Goal: Task Accomplishment & Management: Use online tool/utility

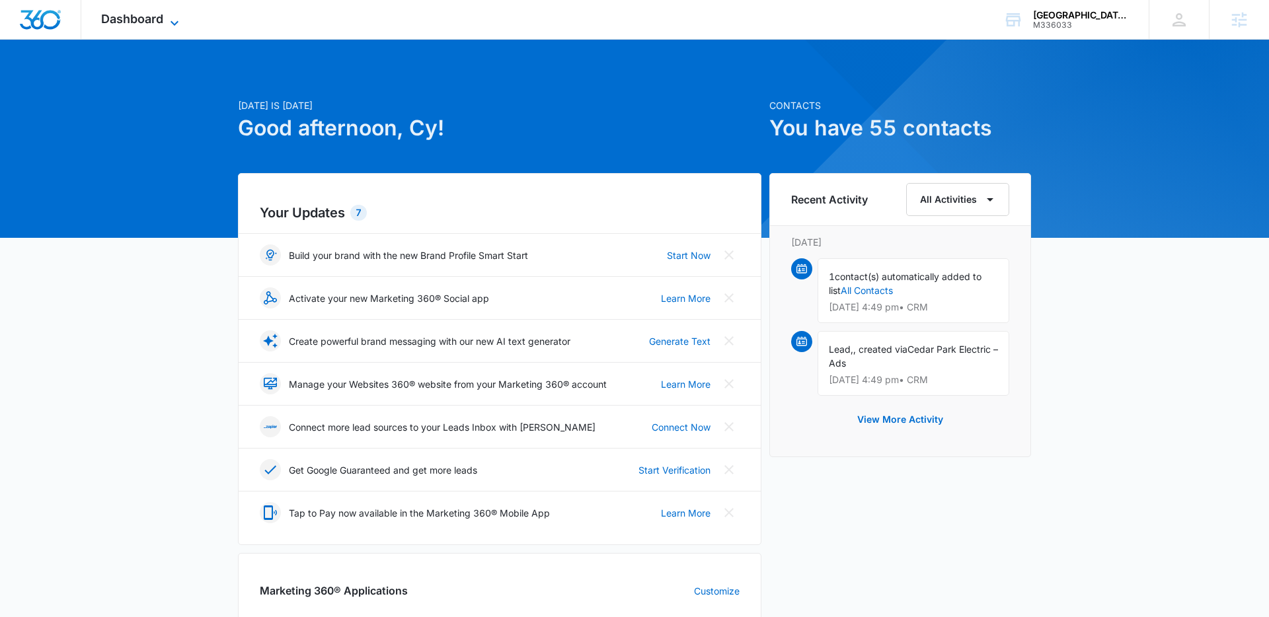
click at [156, 21] on span "Dashboard" at bounding box center [132, 19] width 62 height 14
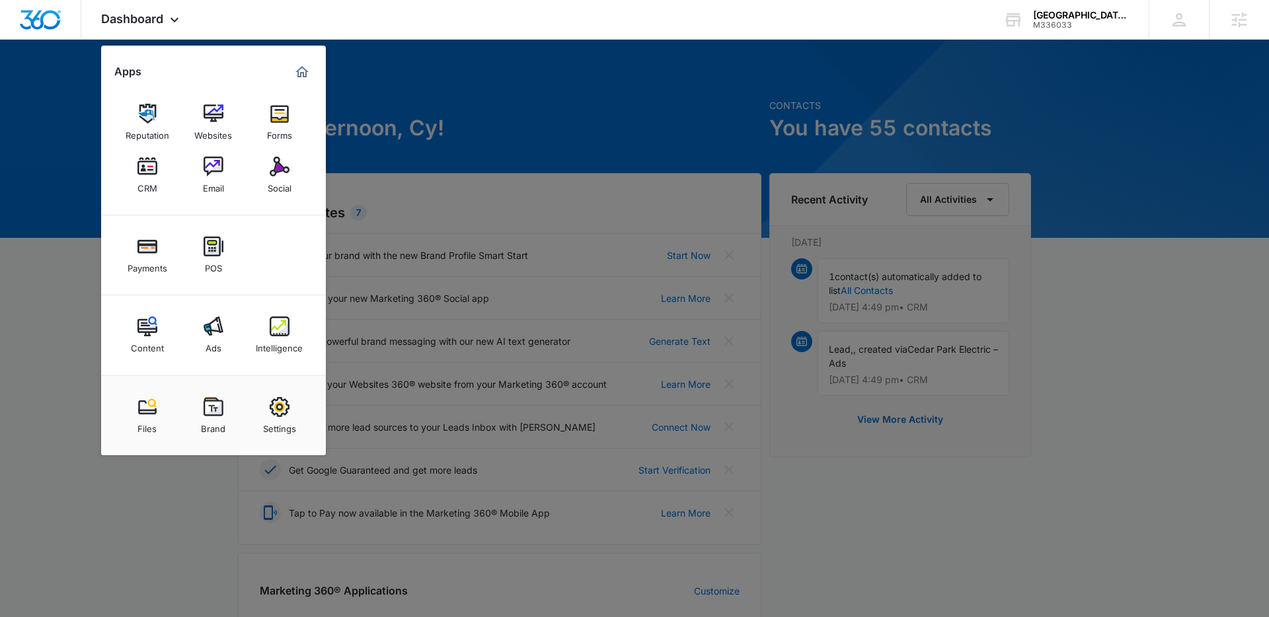
click at [430, 167] on div at bounding box center [634, 308] width 1269 height 617
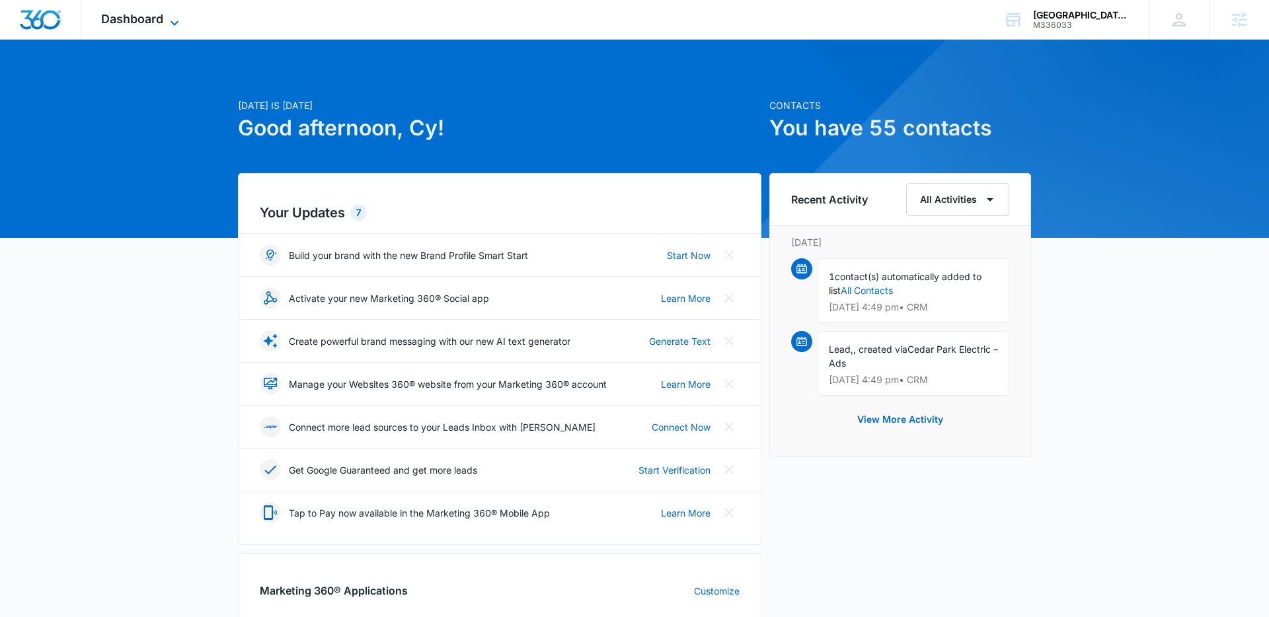
click at [147, 13] on span "Dashboard" at bounding box center [132, 19] width 62 height 14
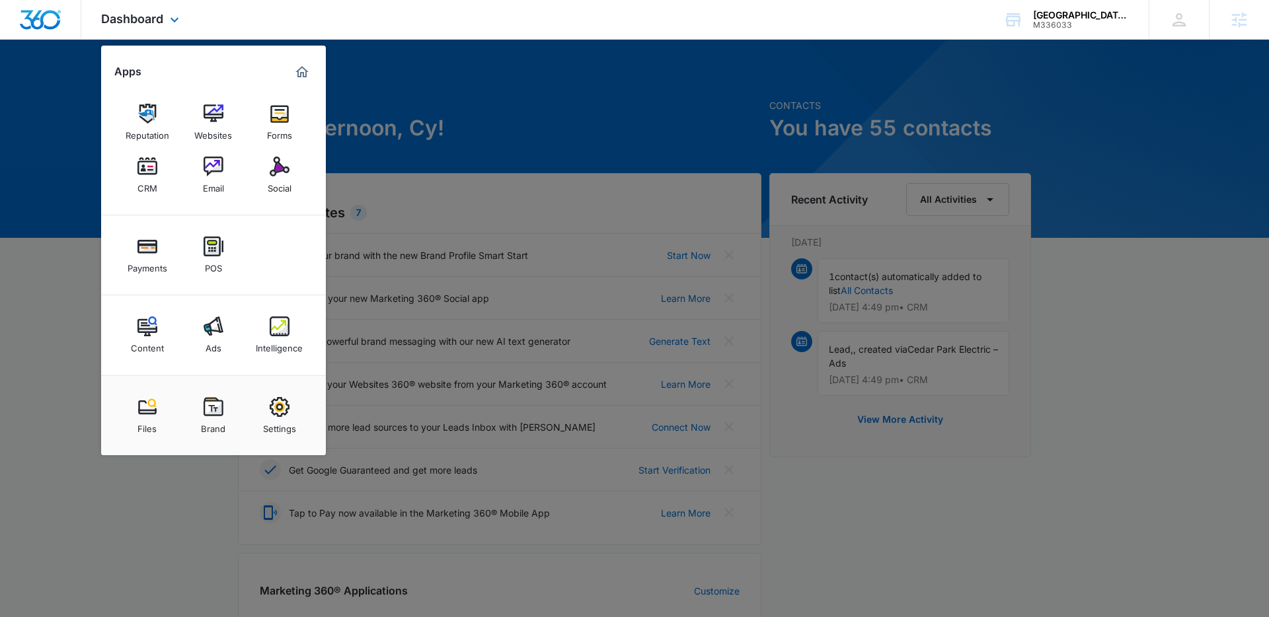
click at [178, 366] on div "Content Ads Intelligence" at bounding box center [213, 335] width 225 height 80
click at [283, 328] on img at bounding box center [280, 327] width 20 height 20
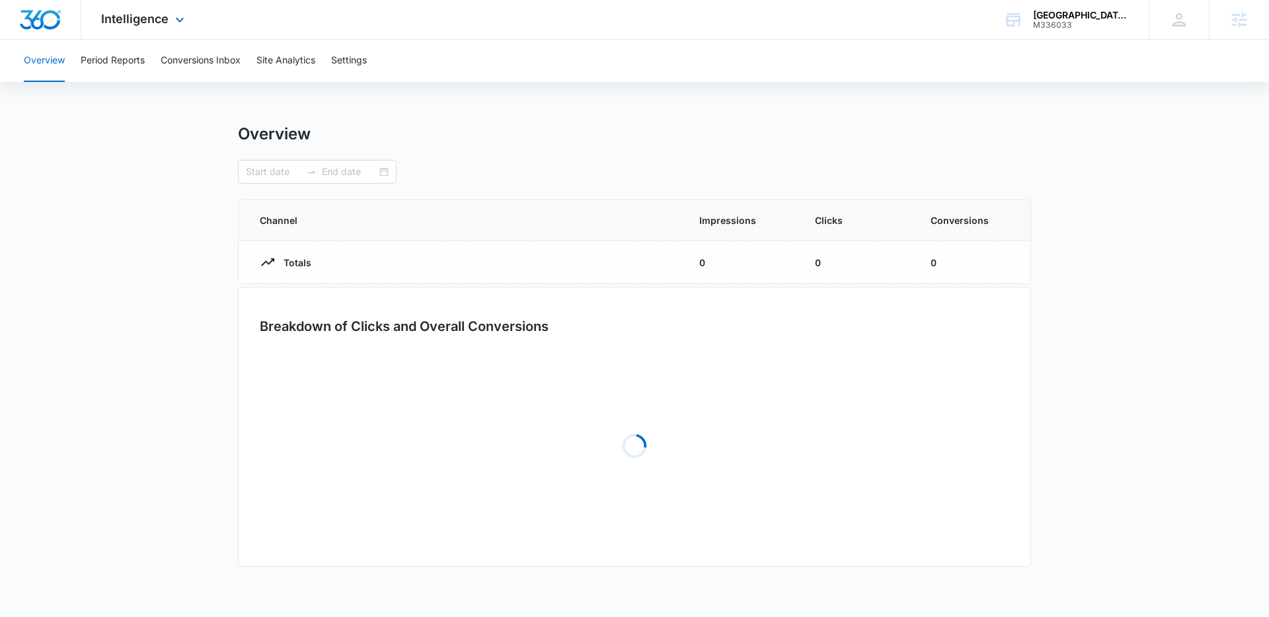
type input "[DATE]"
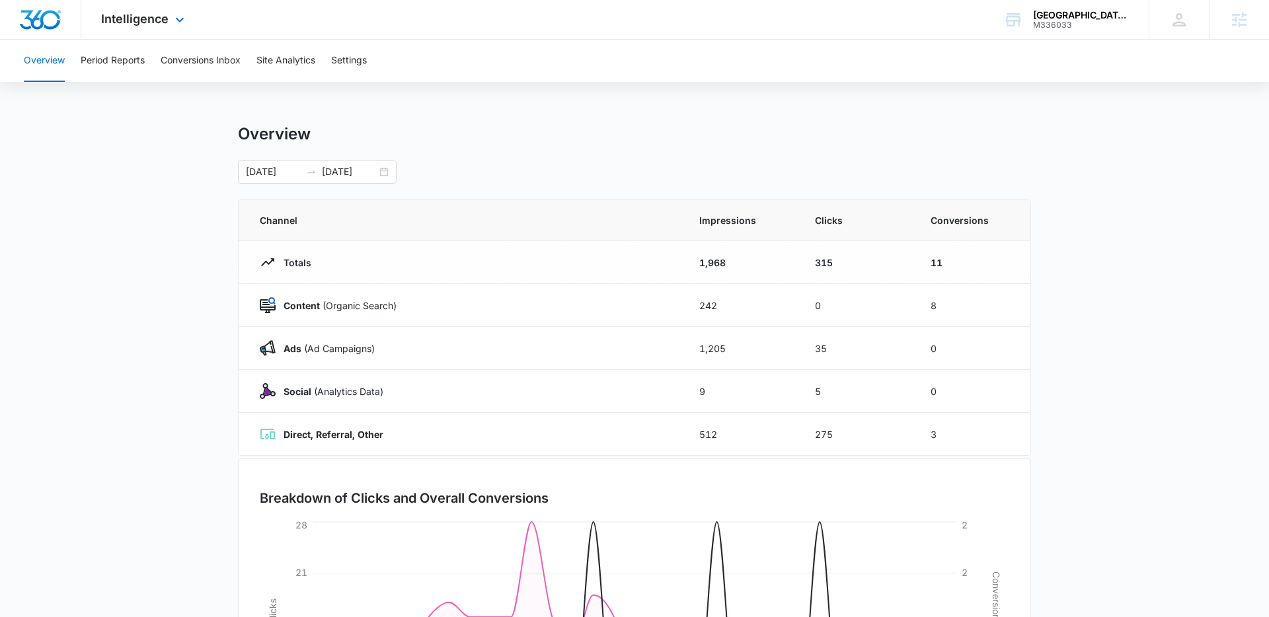
click at [168, 28] on div "Intelligence Apps Reputation Websites Forms CRM Email Social Payments POS Conte…" at bounding box center [144, 19] width 126 height 39
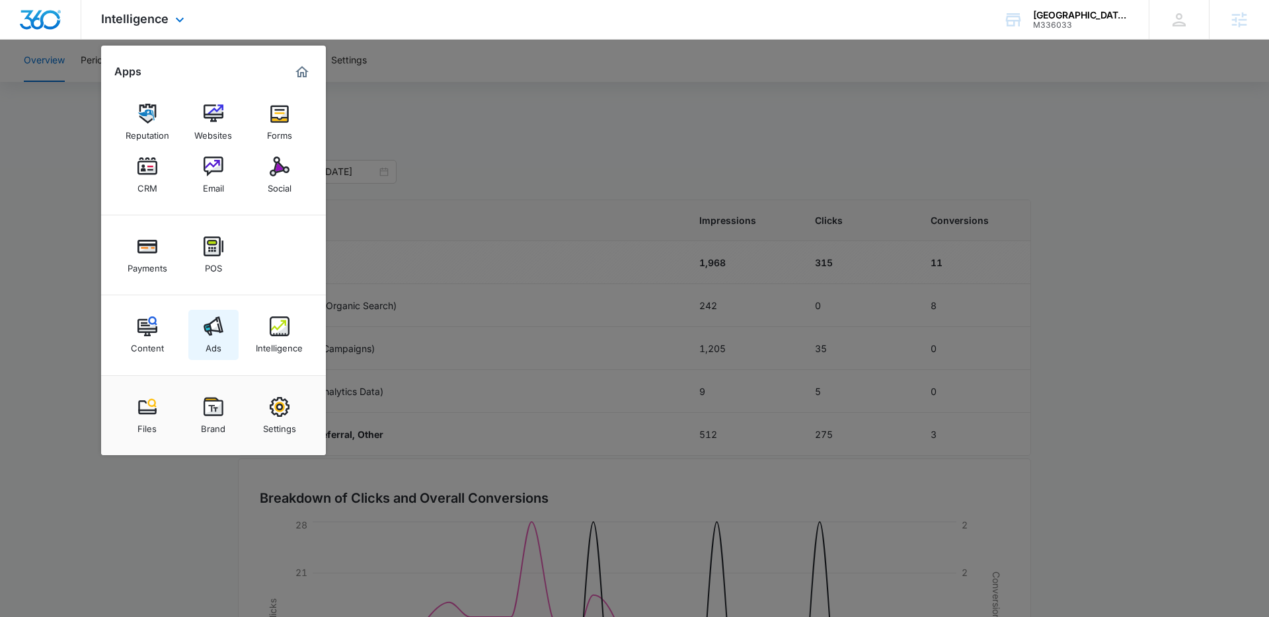
click at [225, 326] on link "Ads" at bounding box center [213, 335] width 50 height 50
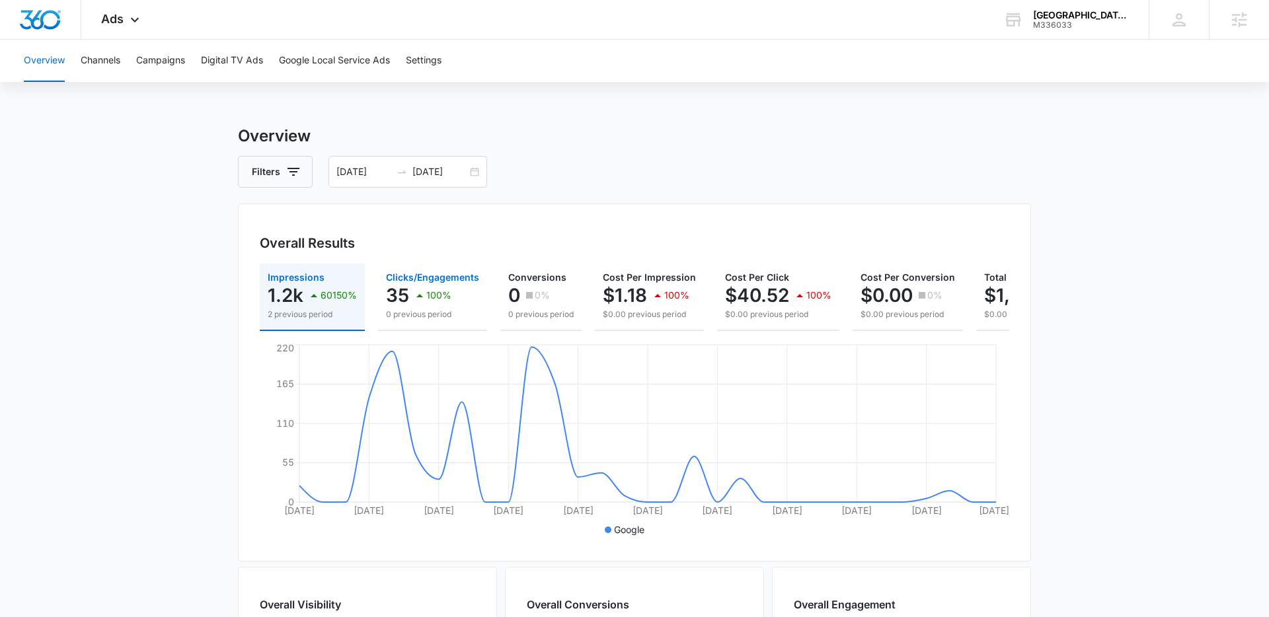
click at [431, 317] on p "0 previous period" at bounding box center [432, 315] width 93 height 12
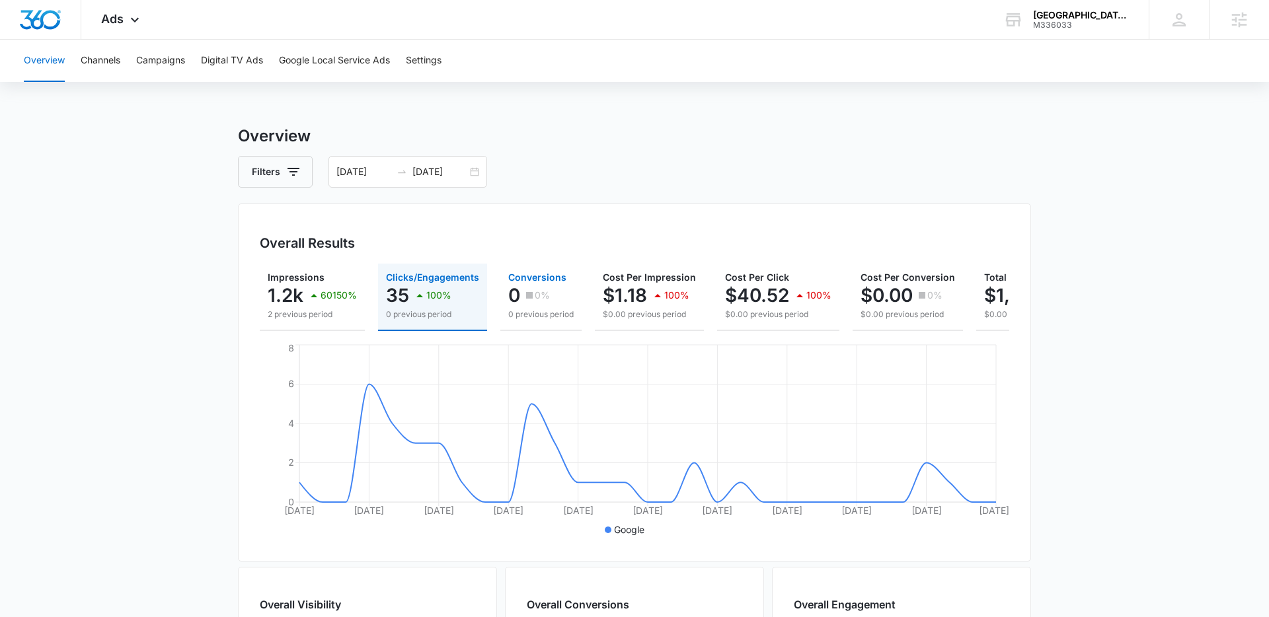
click at [574, 305] on button "Conversions 0 0% 0 previous period" at bounding box center [540, 297] width 81 height 67
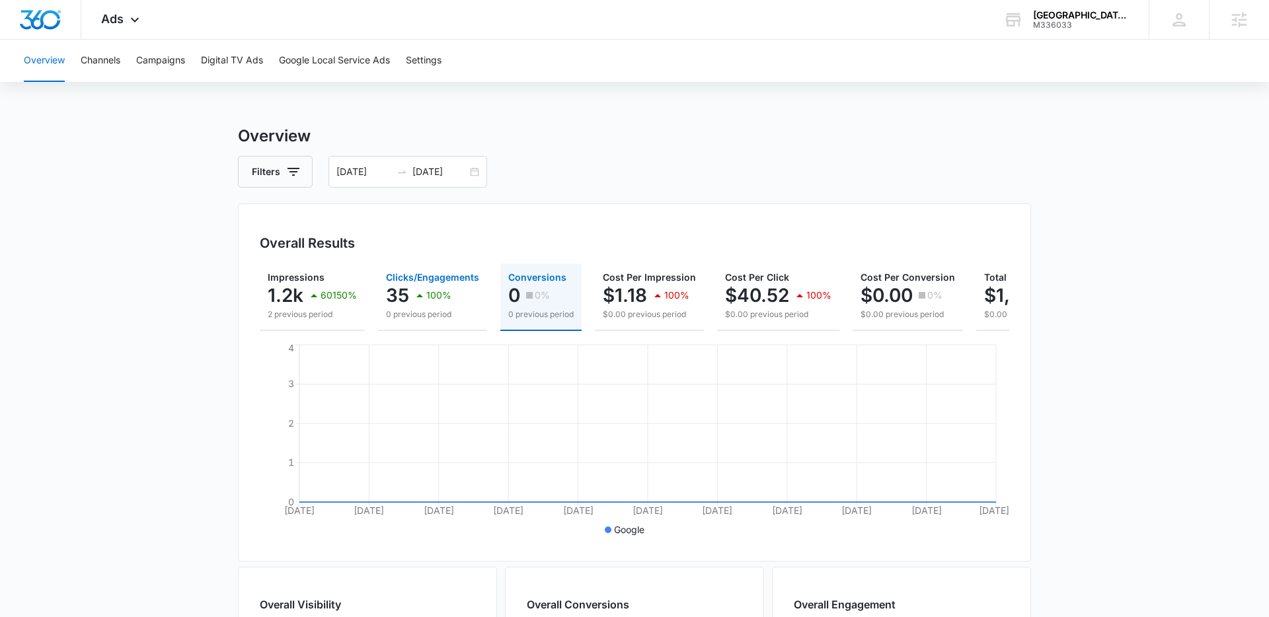
click at [421, 307] on div "100%" at bounding box center [432, 295] width 40 height 26
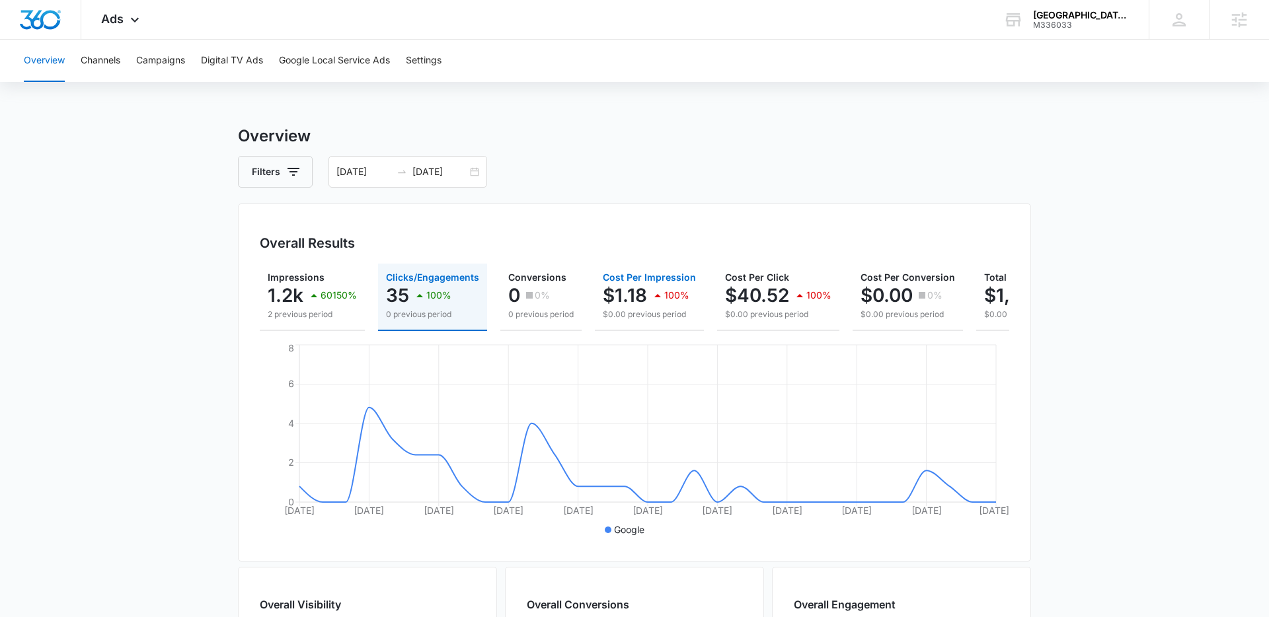
click at [630, 288] on p "$1.18" at bounding box center [625, 295] width 44 height 21
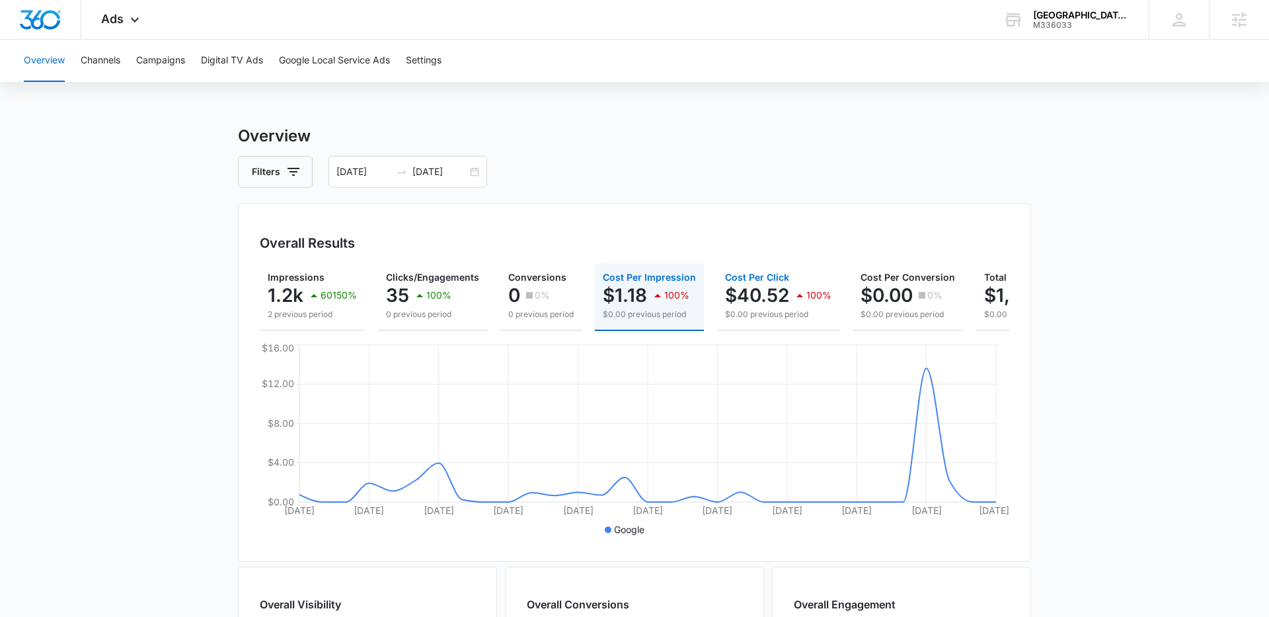
click at [743, 291] on p "$40.52" at bounding box center [757, 295] width 64 height 21
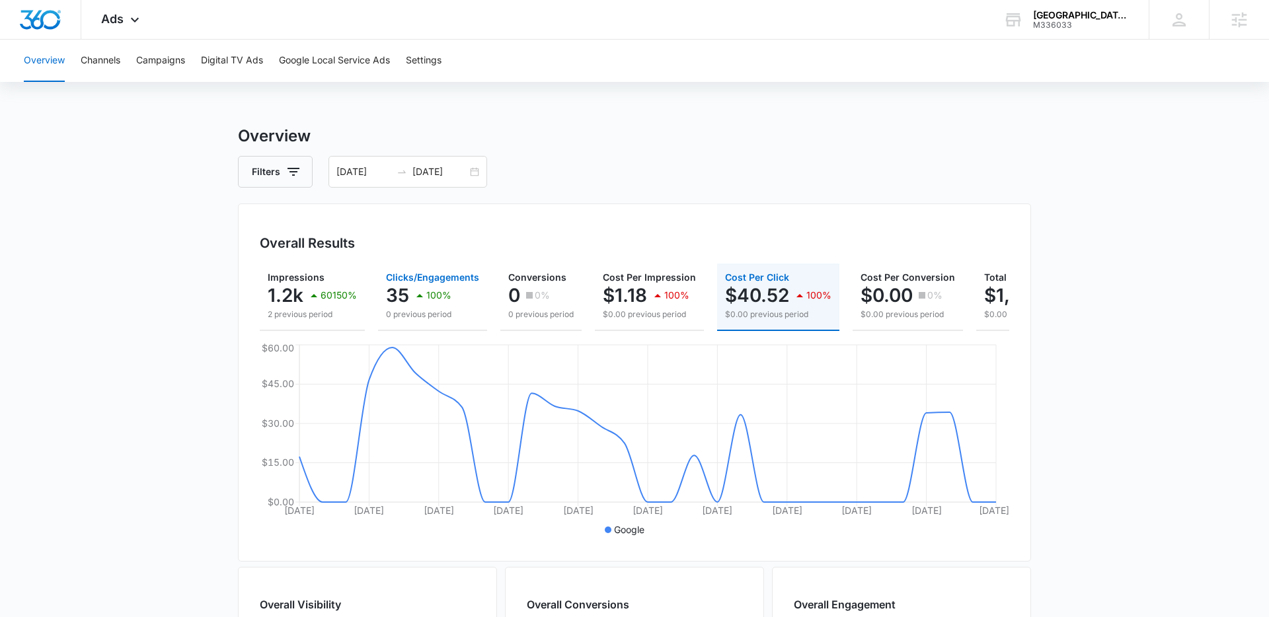
click at [428, 314] on p "0 previous period" at bounding box center [432, 315] width 93 height 12
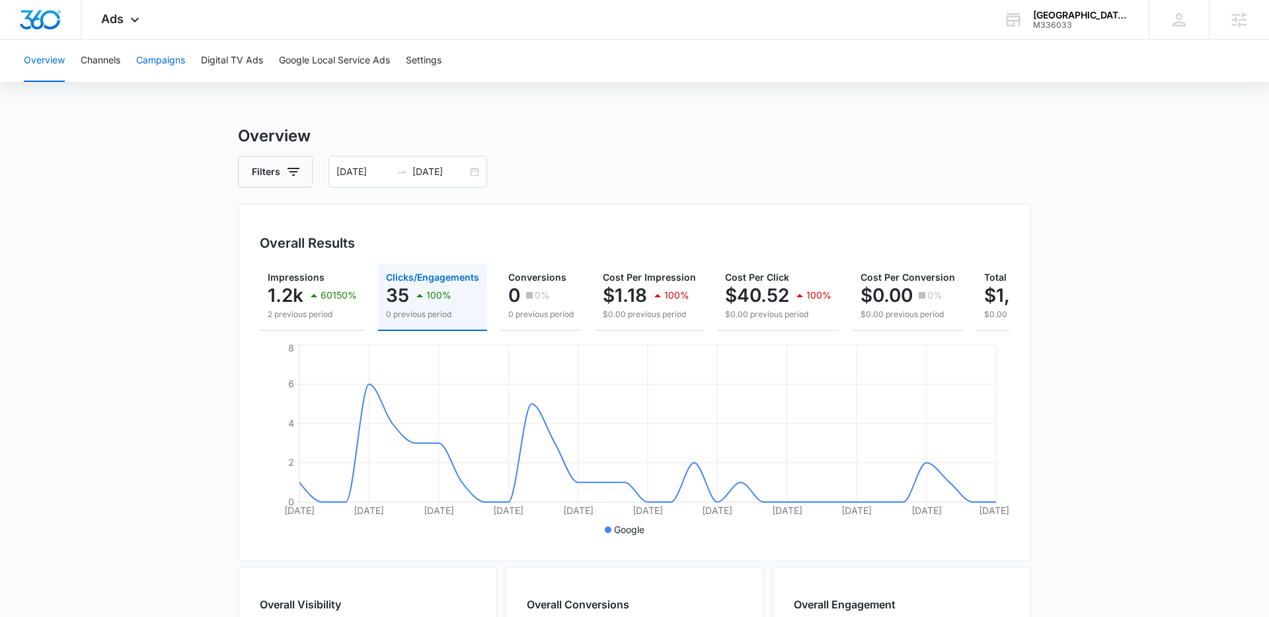
click at [143, 51] on button "Campaigns" at bounding box center [160, 61] width 49 height 42
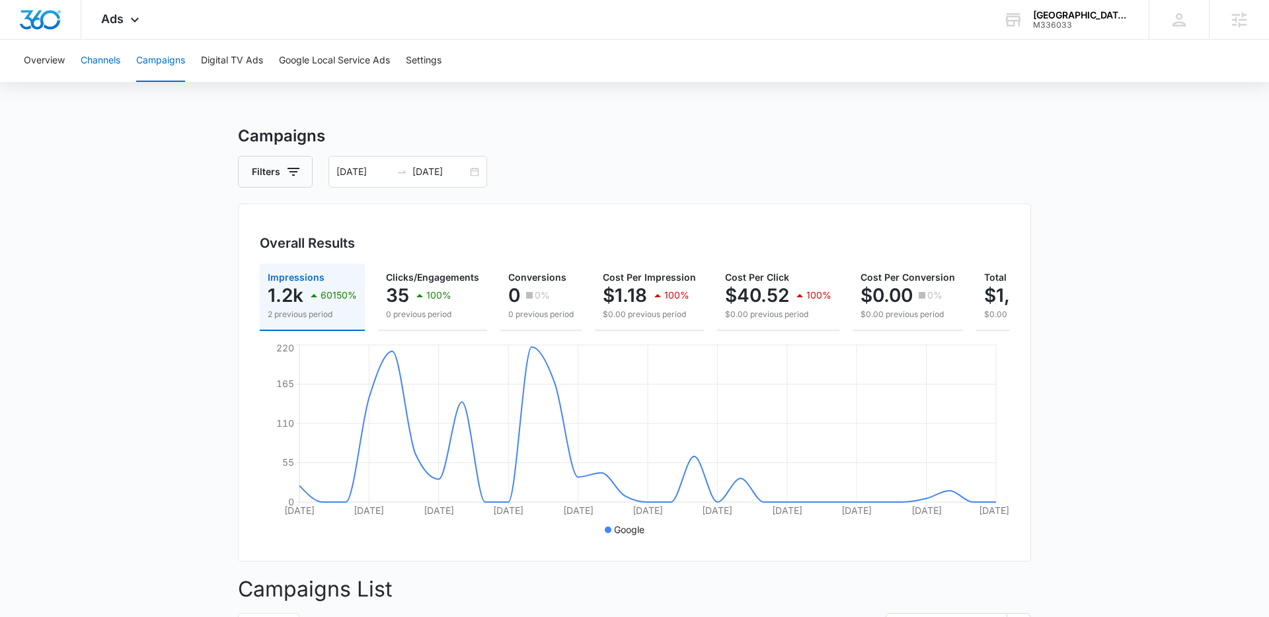
click at [110, 75] on button "Channels" at bounding box center [101, 61] width 40 height 42
click at [114, 19] on span "Ads" at bounding box center [112, 19] width 22 height 14
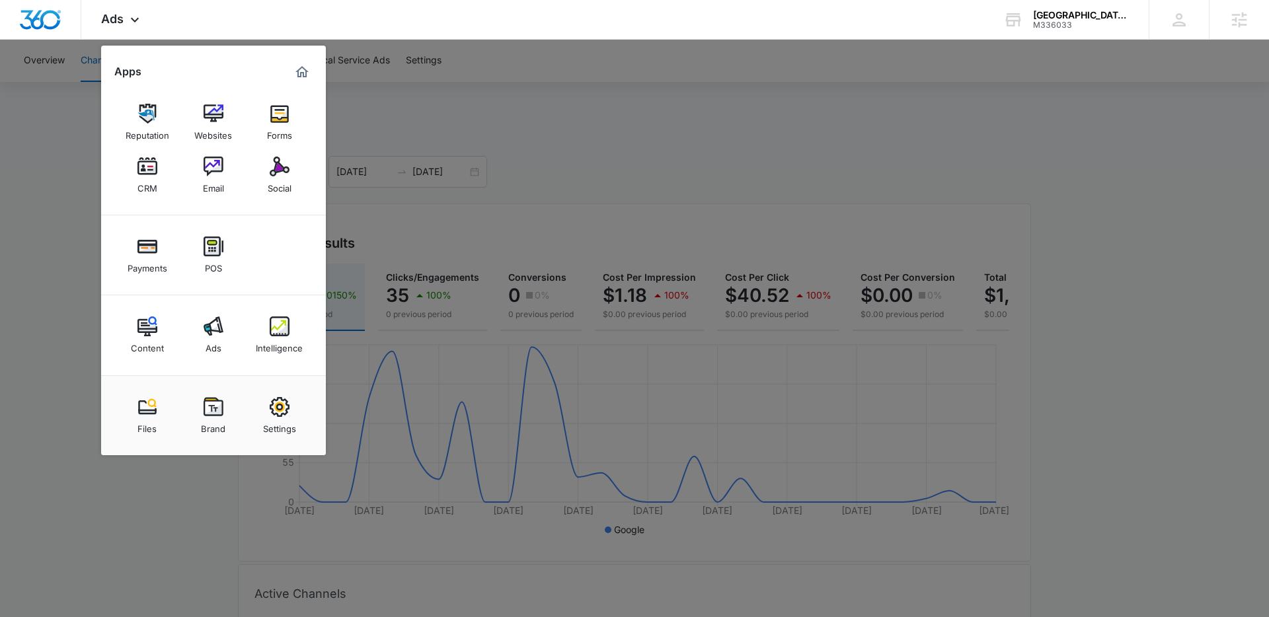
click at [71, 150] on div at bounding box center [634, 308] width 1269 height 617
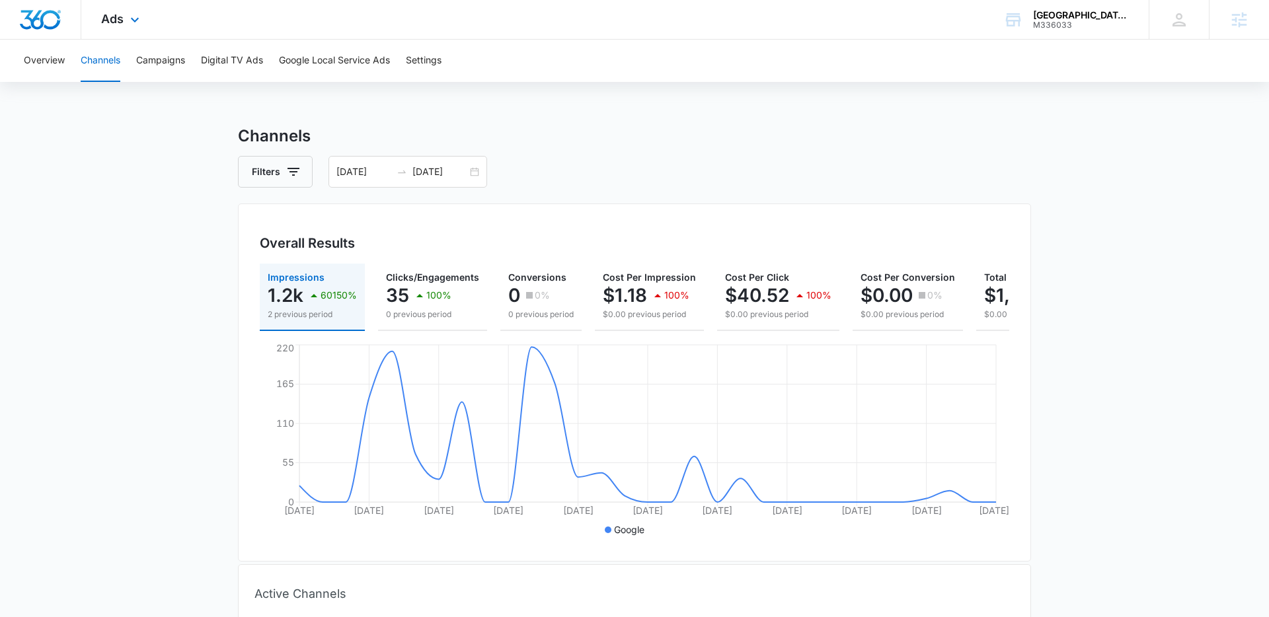
click at [53, 11] on img "Dashboard" at bounding box center [40, 20] width 42 height 20
click at [124, 21] on div "Ads Apps Reputation Websites Forms CRM Email Social Payments POS Content Ads In…" at bounding box center [121, 19] width 81 height 39
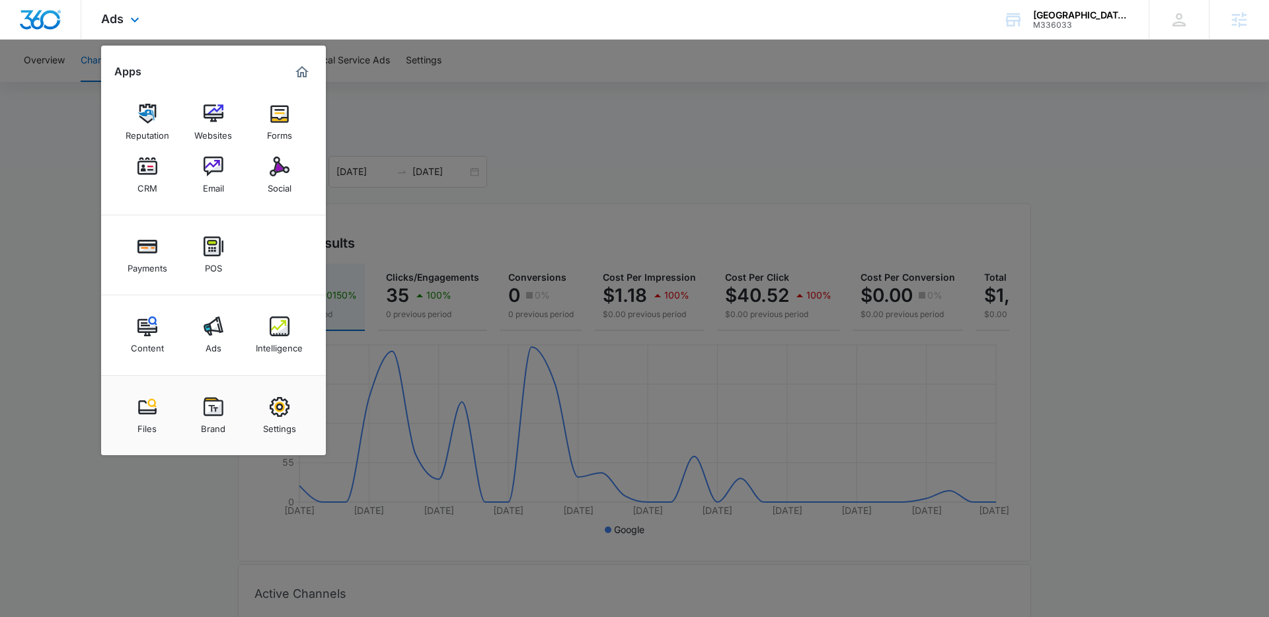
click at [131, 73] on h2 "Apps" at bounding box center [127, 71] width 27 height 13
click at [32, 63] on div at bounding box center [634, 308] width 1269 height 617
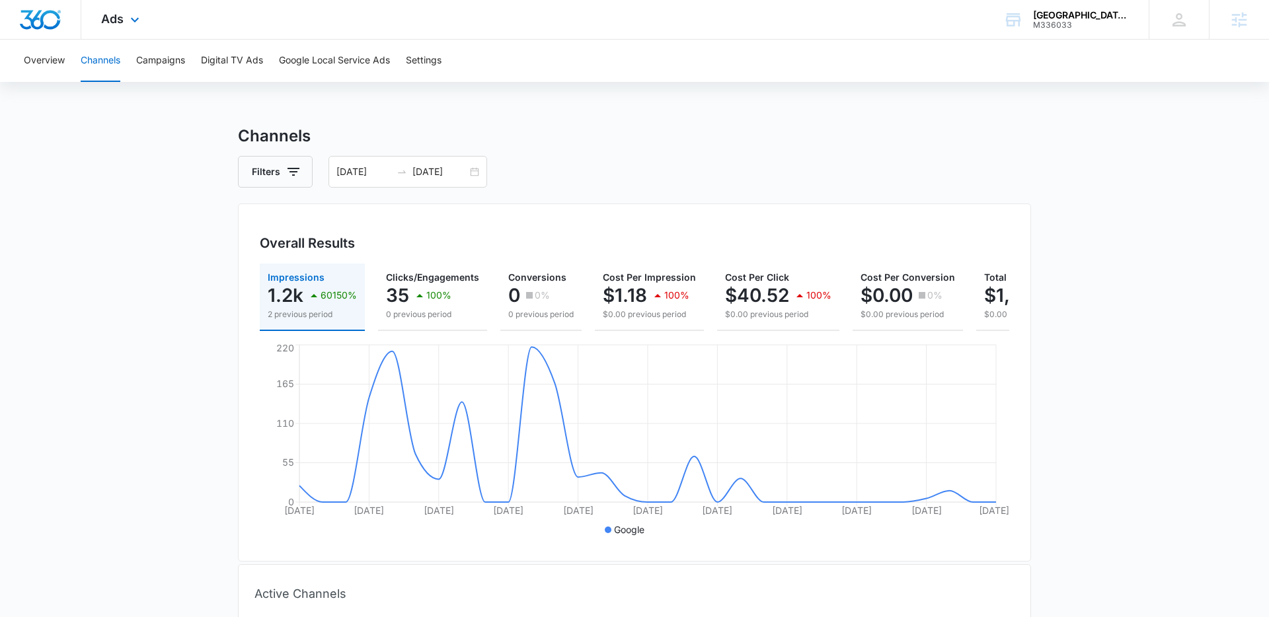
click at [44, 30] on div at bounding box center [40, 19] width 81 height 39
